Goal: Transaction & Acquisition: Purchase product/service

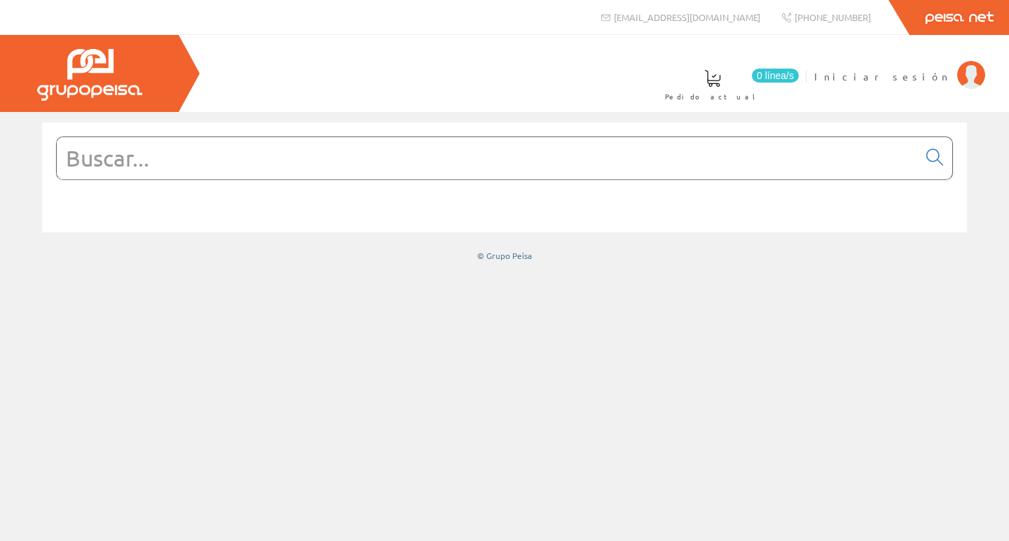
click at [228, 168] on input "text" at bounding box center [487, 158] width 861 height 42
paste input "LC1D18P7"
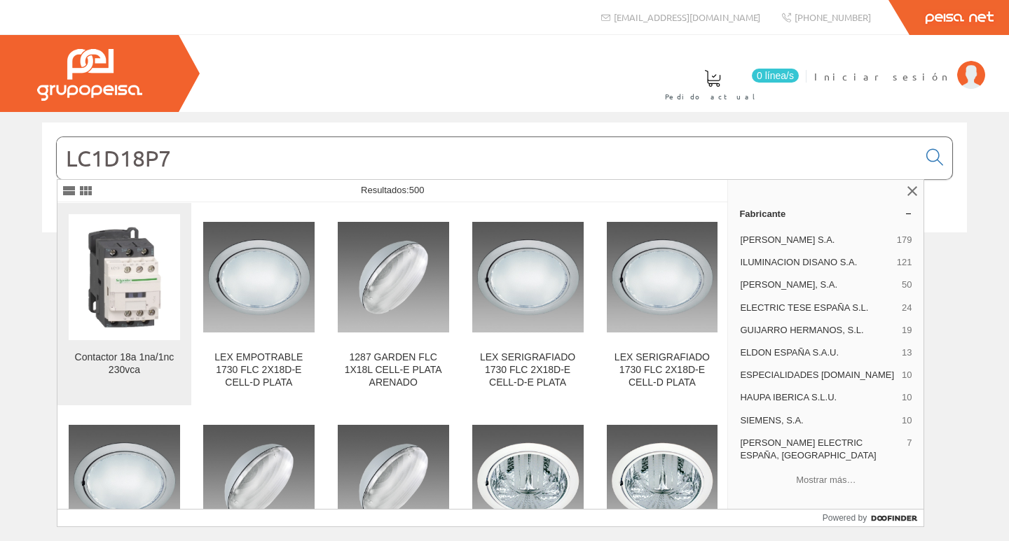
type input "LC1D18P7"
click at [109, 272] on img at bounding box center [124, 277] width 111 height 111
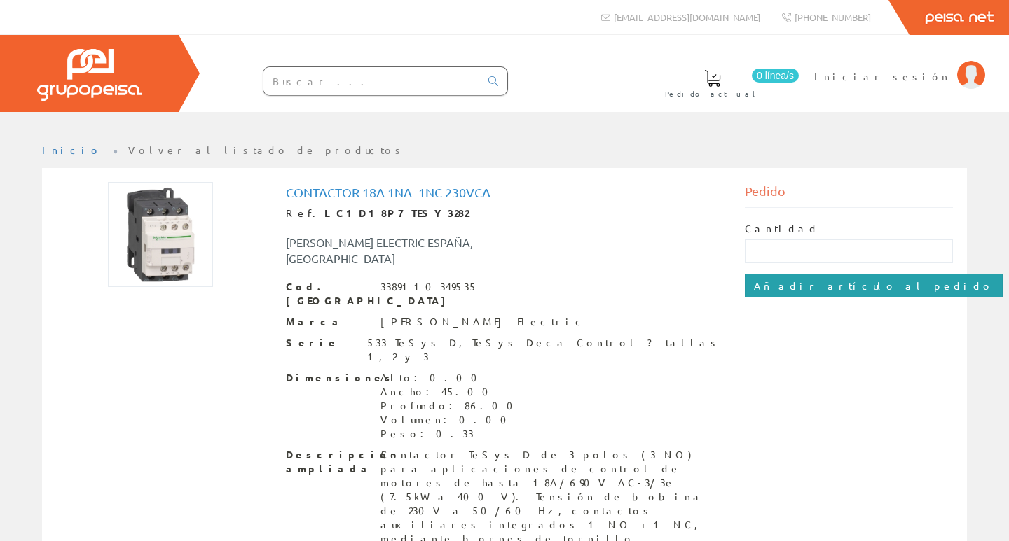
click at [781, 283] on input "Añadir artículo al pedido" at bounding box center [874, 286] width 258 height 24
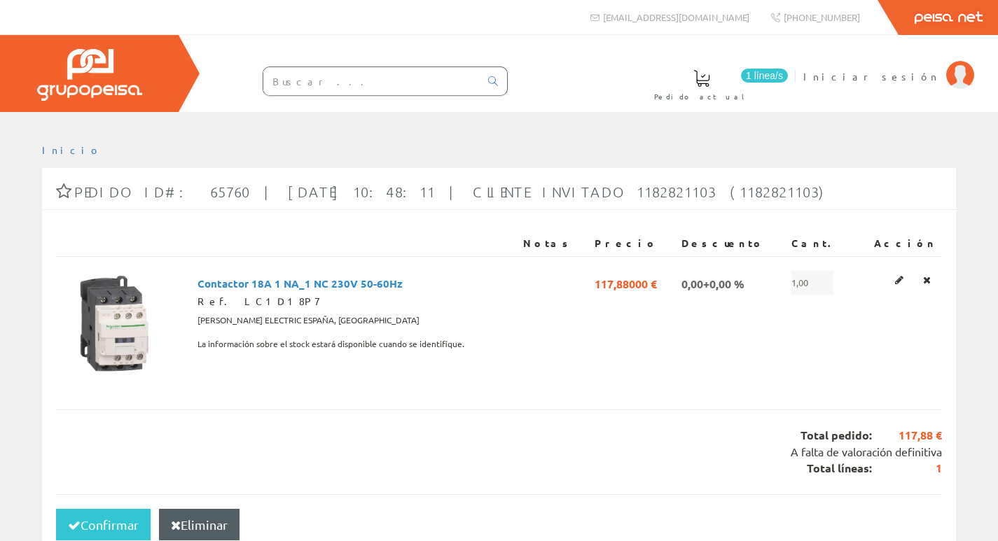
click at [378, 63] on div at bounding box center [357, 77] width 301 height 38
click at [368, 71] on input "text" at bounding box center [371, 81] width 216 height 28
paste input "LADN22"
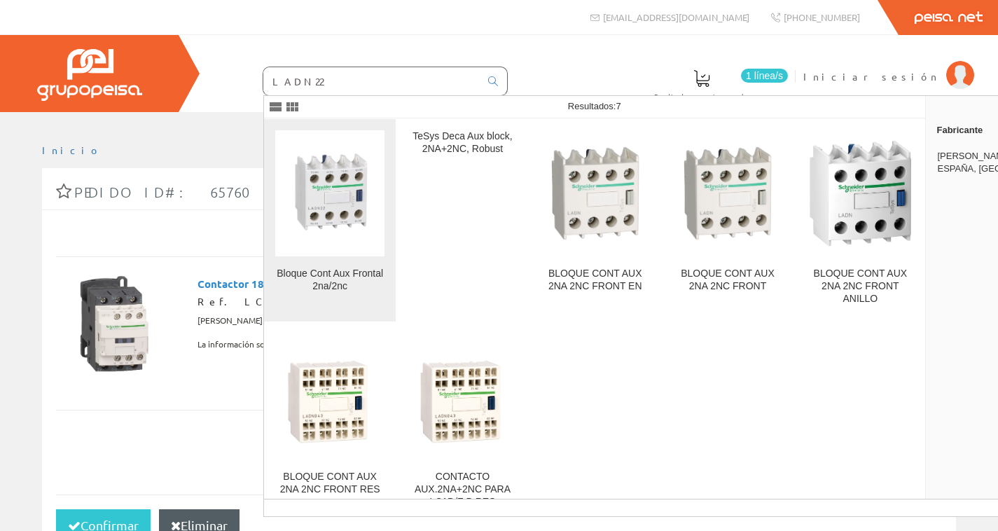
type input "LADN22"
click at [316, 197] on img at bounding box center [329, 193] width 109 height 109
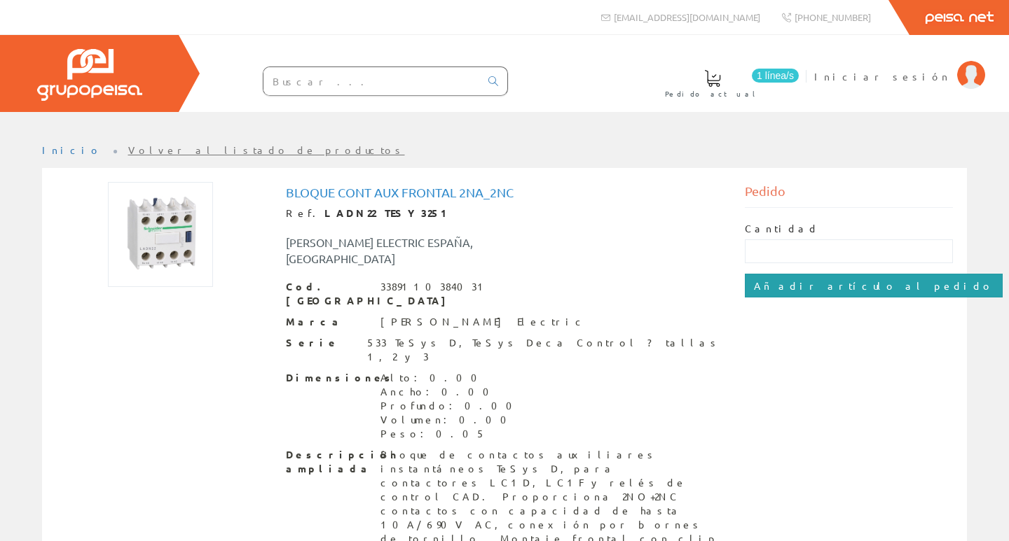
click at [810, 282] on input "Añadir artículo al pedido" at bounding box center [874, 286] width 258 height 24
